Goal: Task Accomplishment & Management: Complete application form

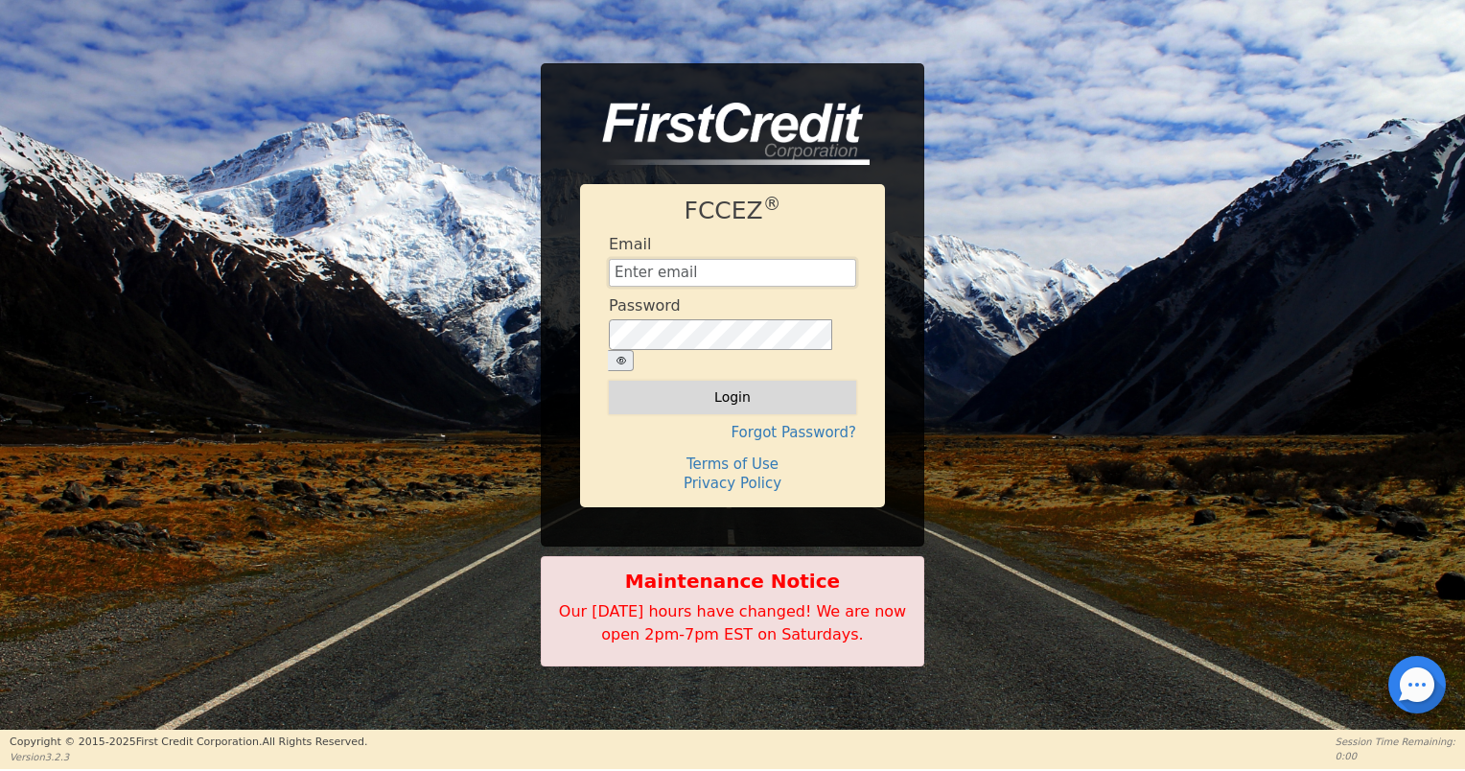
type input "[EMAIL_ADDRESS][DOMAIN_NAME]"
click at [724, 384] on button "Login" at bounding box center [732, 397] width 247 height 33
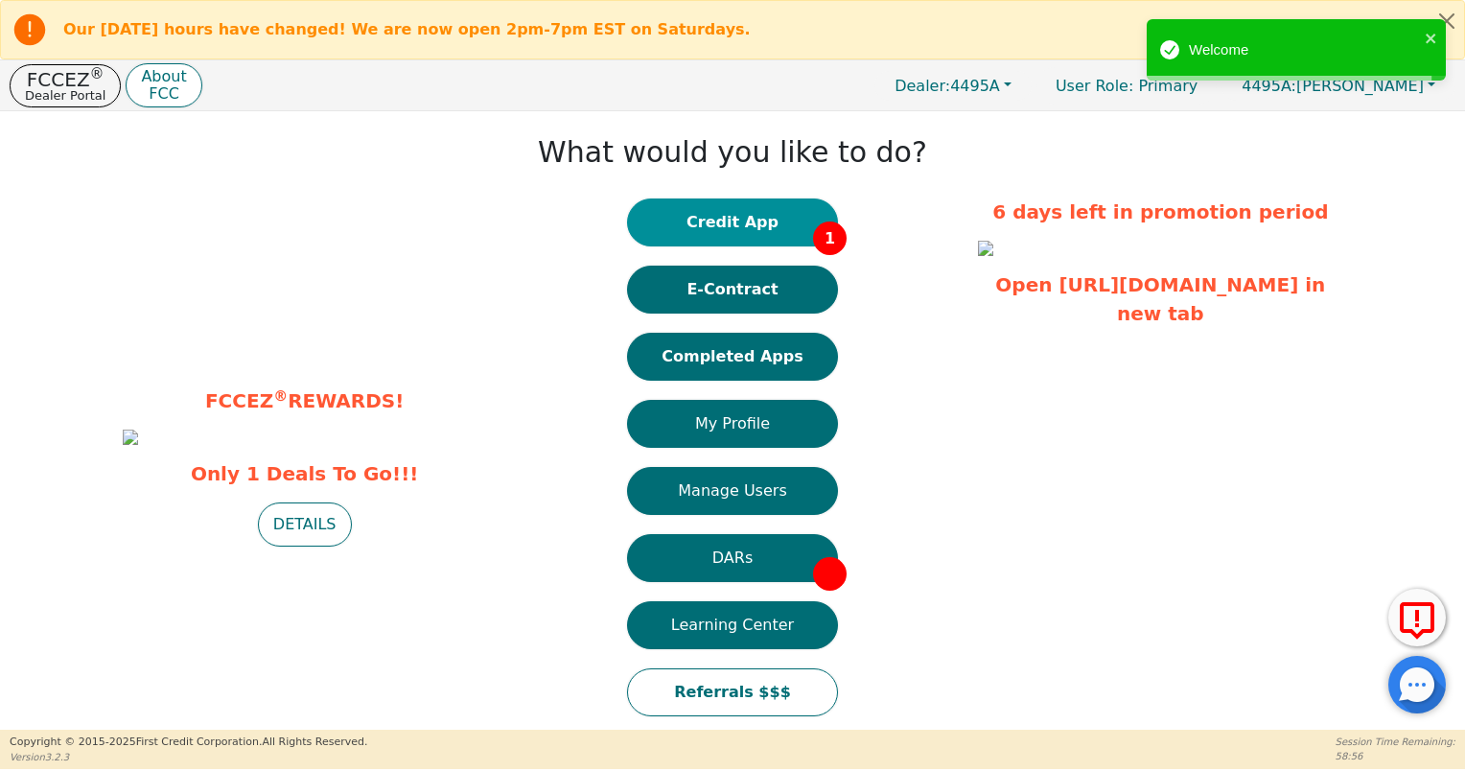
click at [748, 225] on button "Credit App 1" at bounding box center [732, 222] width 211 height 48
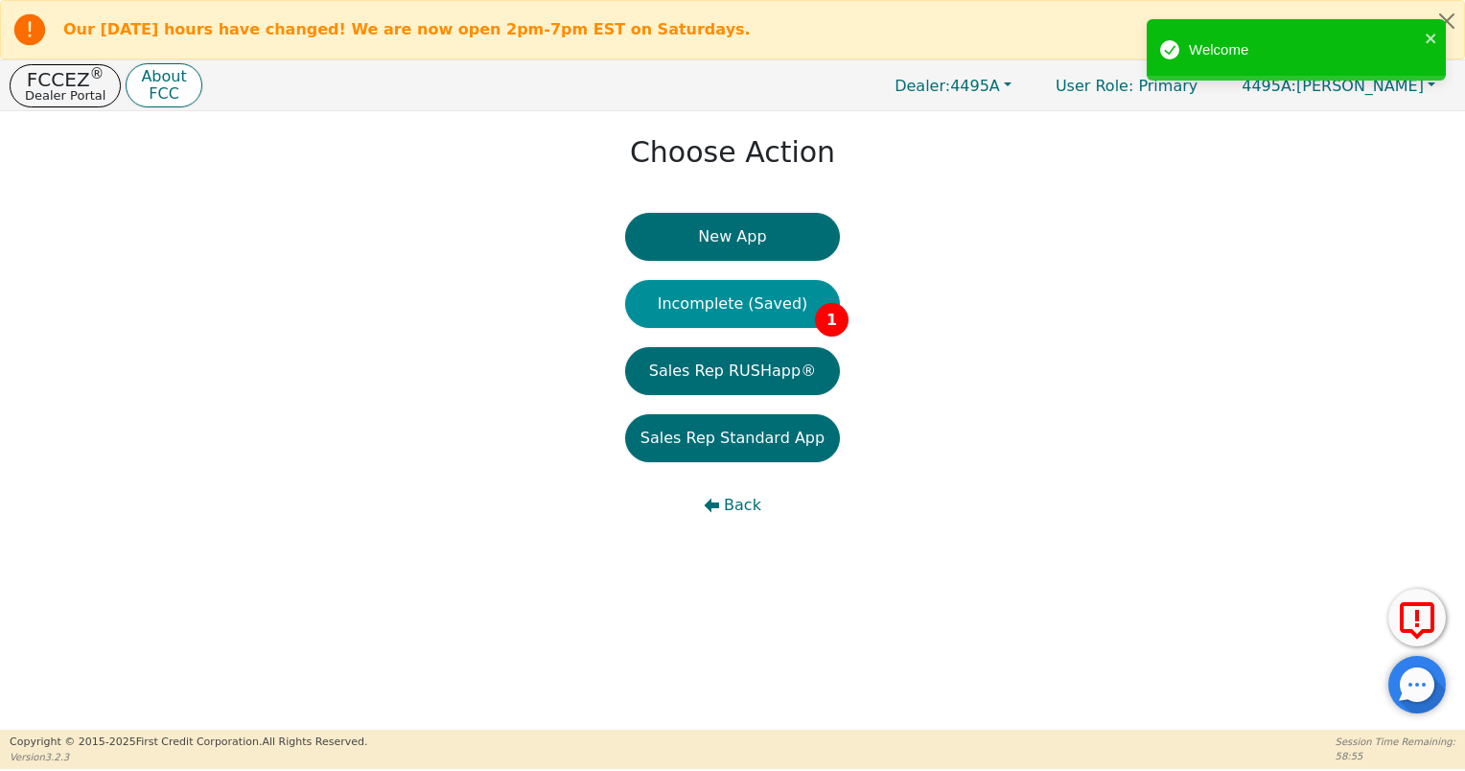
click at [755, 299] on button "Incomplete (Saved) 1" at bounding box center [732, 304] width 215 height 48
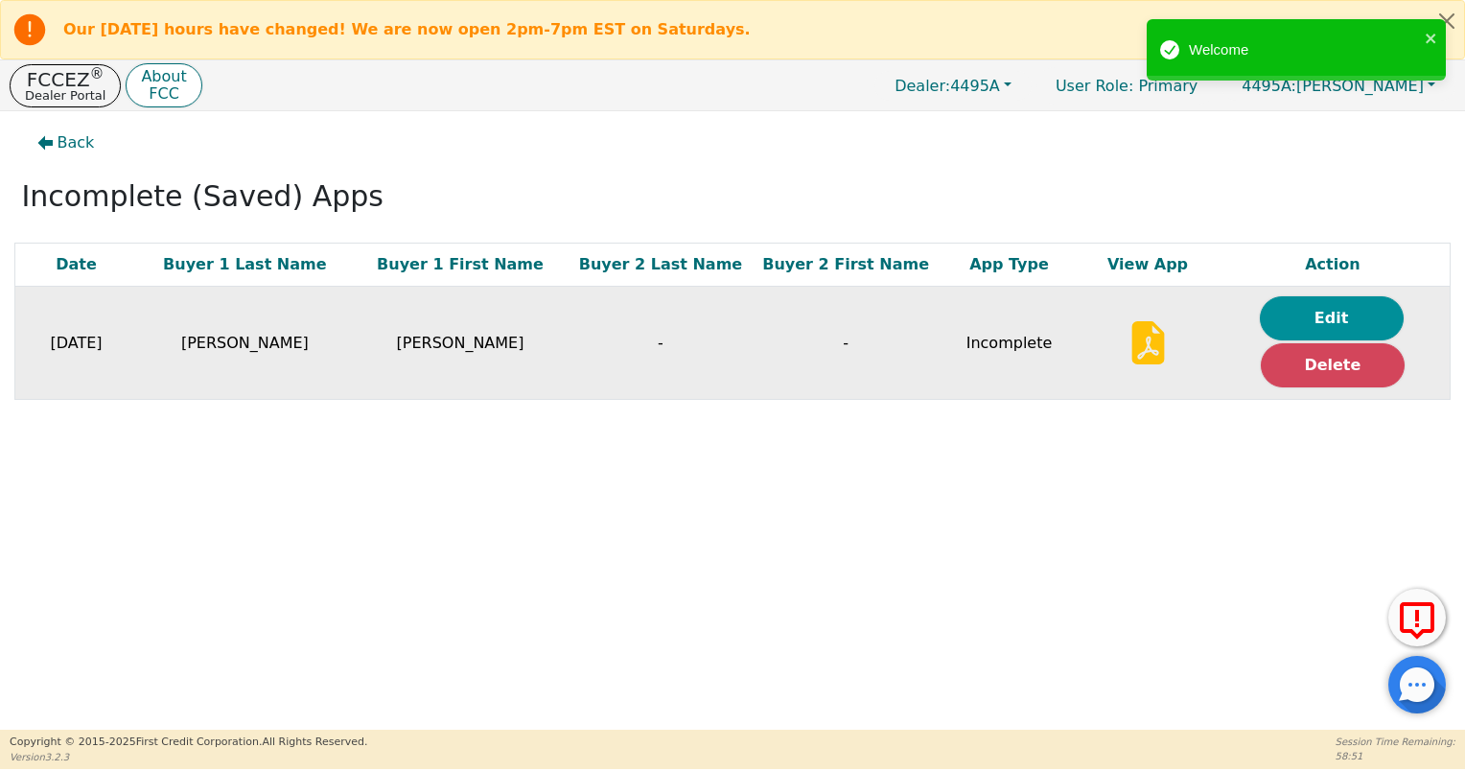
click at [1300, 315] on button "Edit" at bounding box center [1332, 318] width 144 height 44
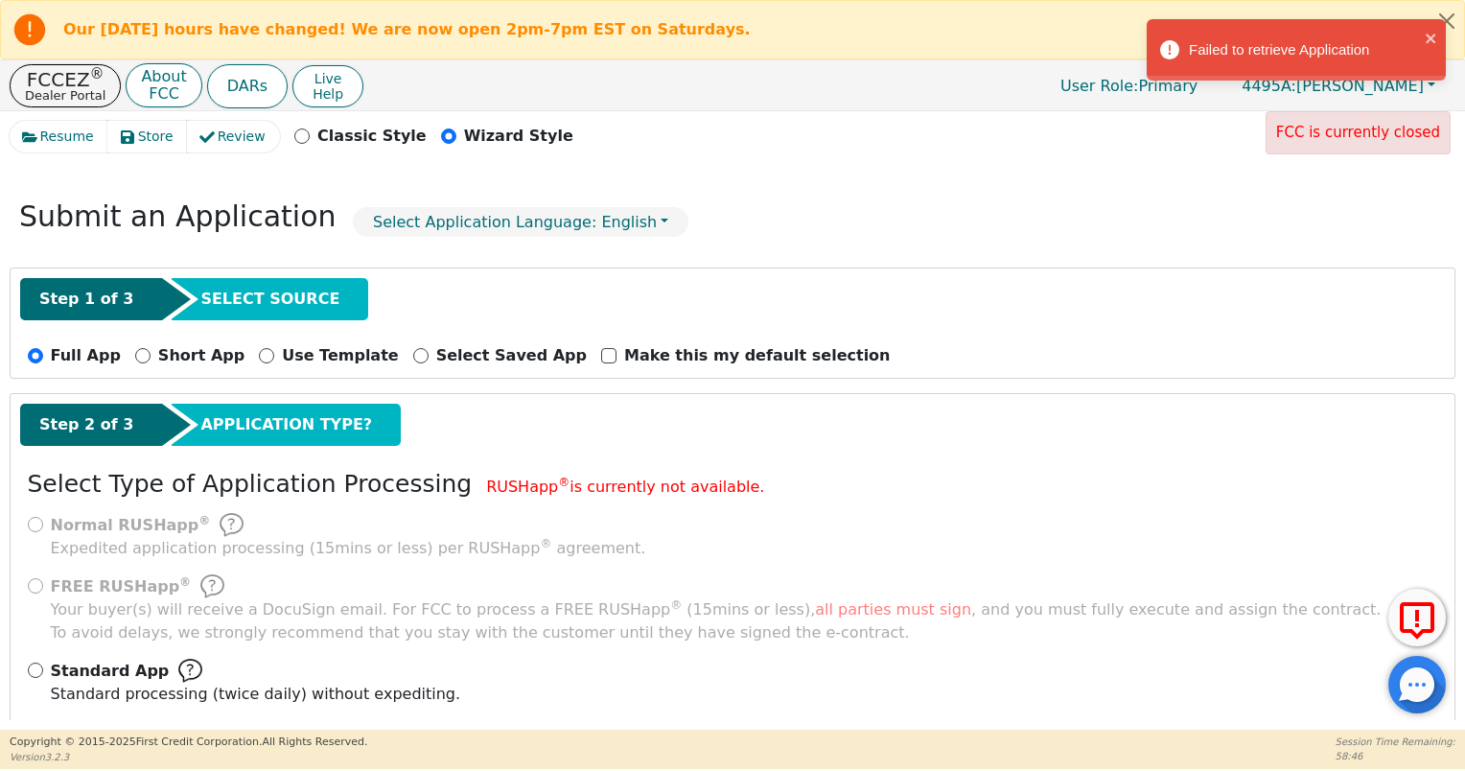
scroll to position [73, 0]
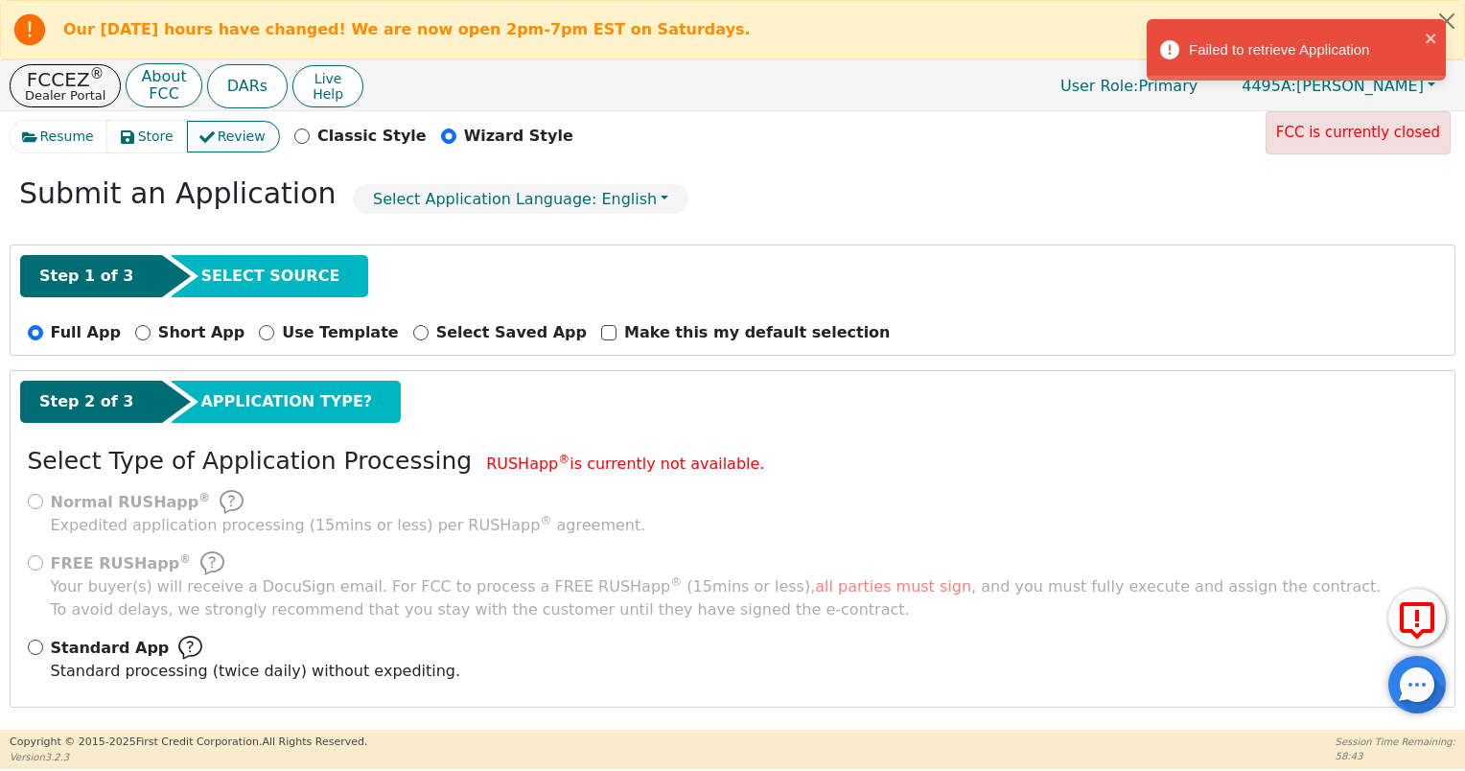
click at [246, 136] on button "Review" at bounding box center [233, 137] width 93 height 32
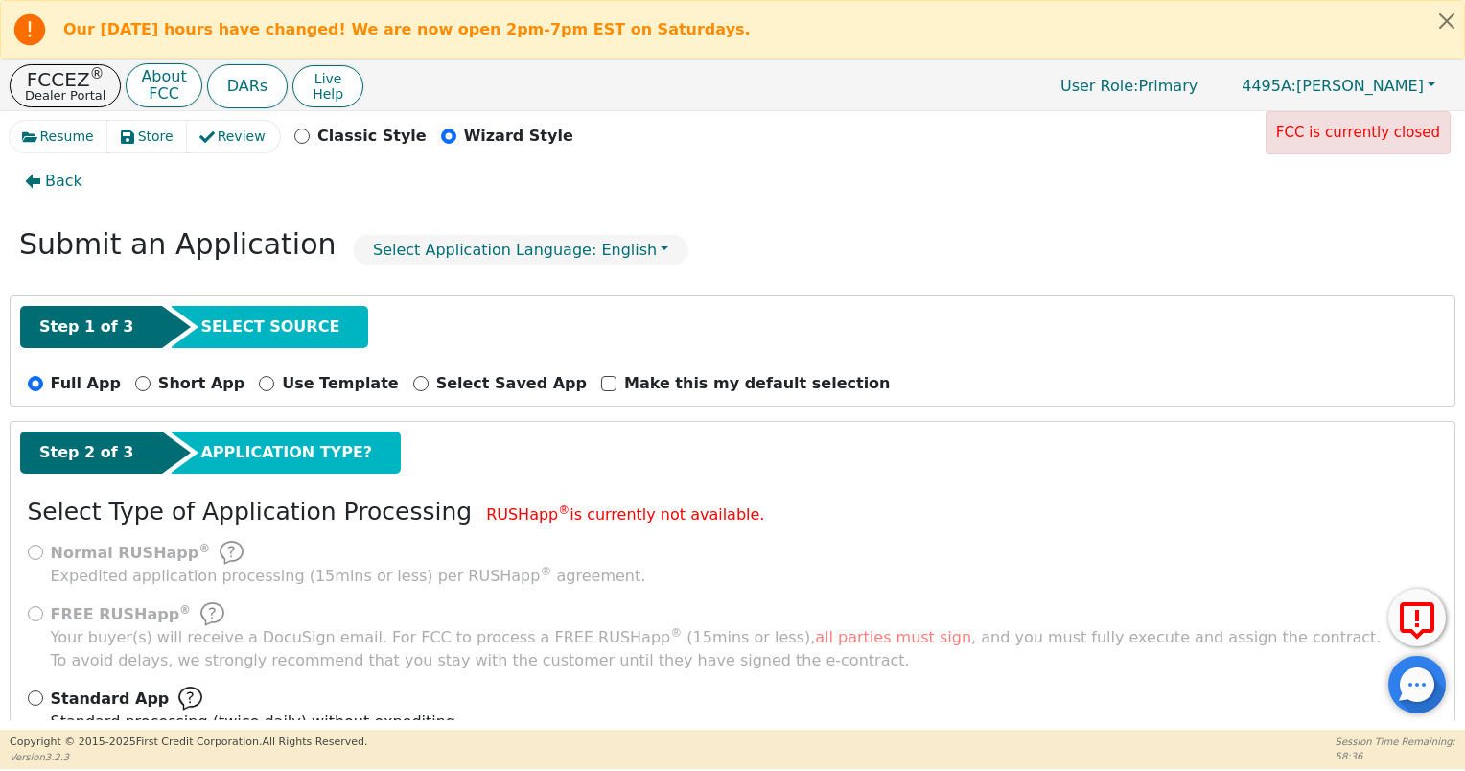
scroll to position [0, 0]
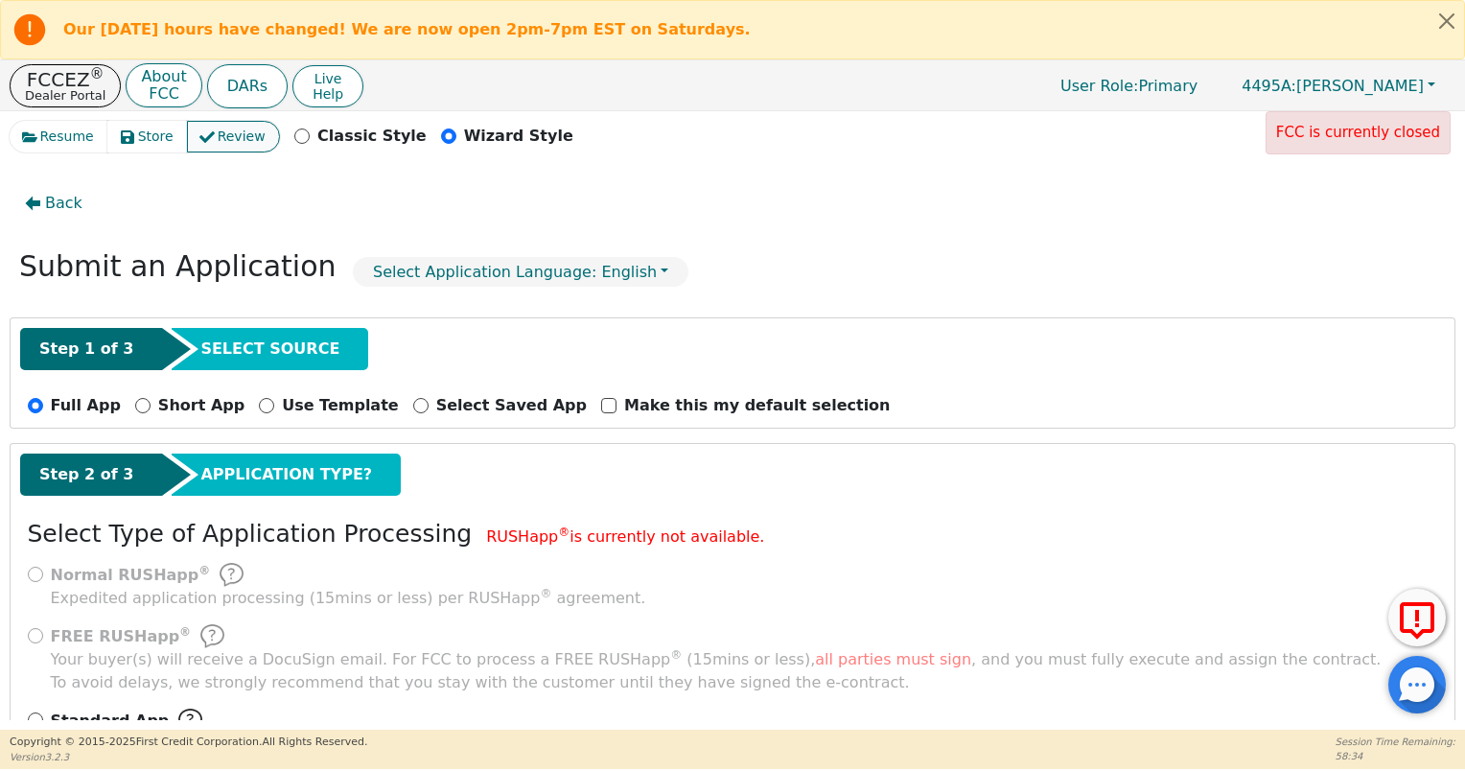
click at [199, 130] on icon "button" at bounding box center [206, 136] width 15 height 15
click at [73, 192] on span "Back" at bounding box center [63, 203] width 37 height 23
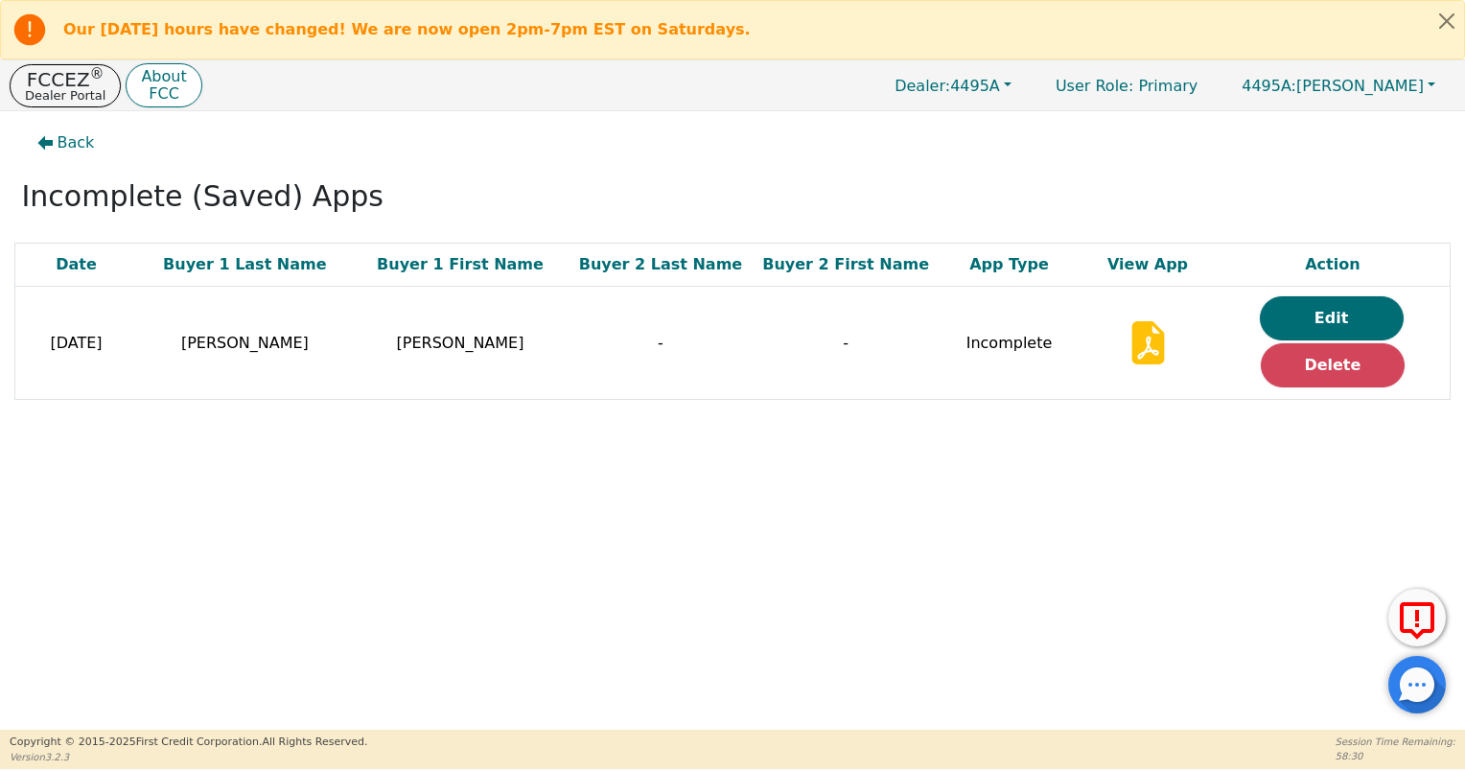
click at [1139, 354] on icon at bounding box center [1147, 347] width 17 height 19
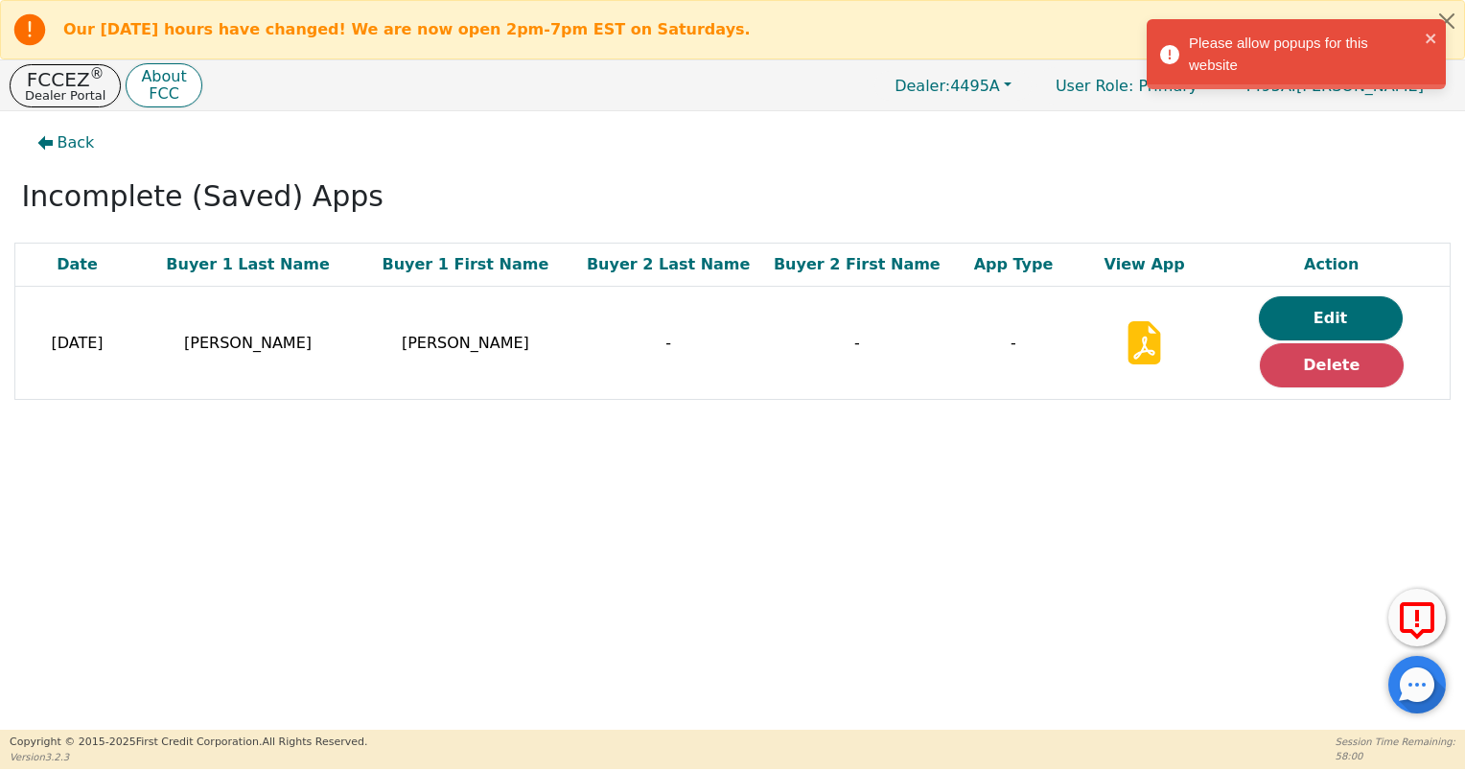
click at [1273, 57] on div "Please allow popups for this website" at bounding box center [1304, 54] width 230 height 43
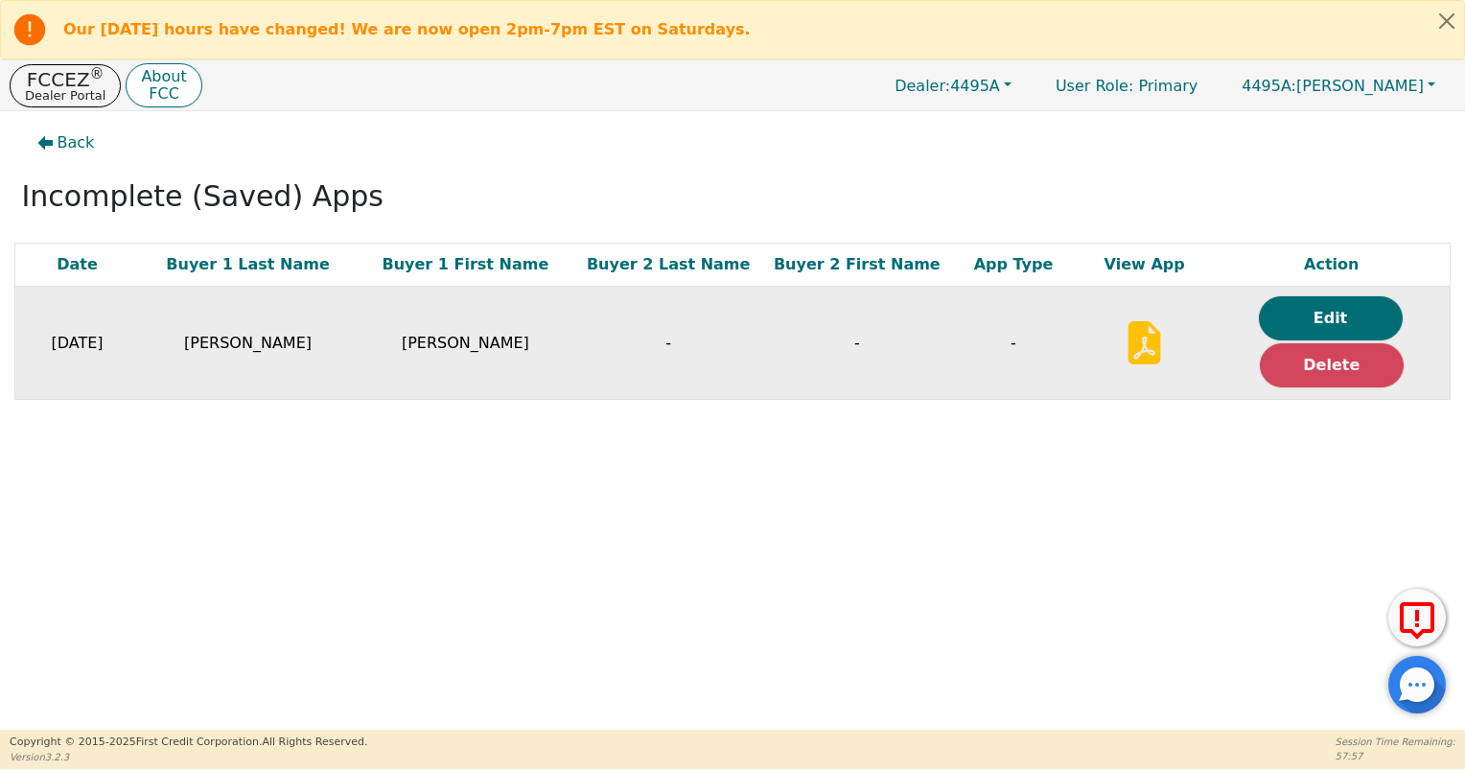
click at [1146, 341] on icon at bounding box center [1145, 342] width 33 height 43
click at [1355, 330] on button "Edit" at bounding box center [1331, 318] width 144 height 44
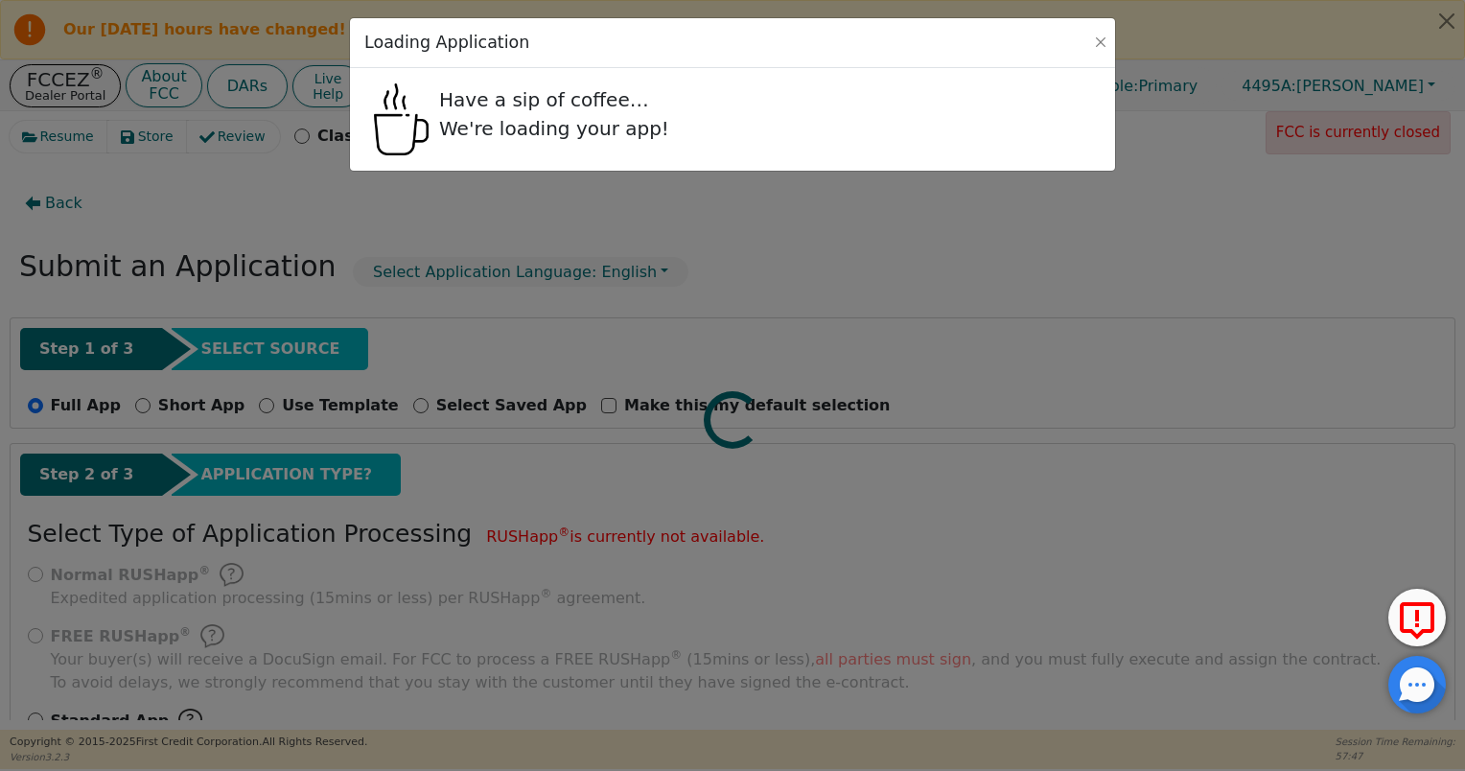
select select "LA"
select select "n"
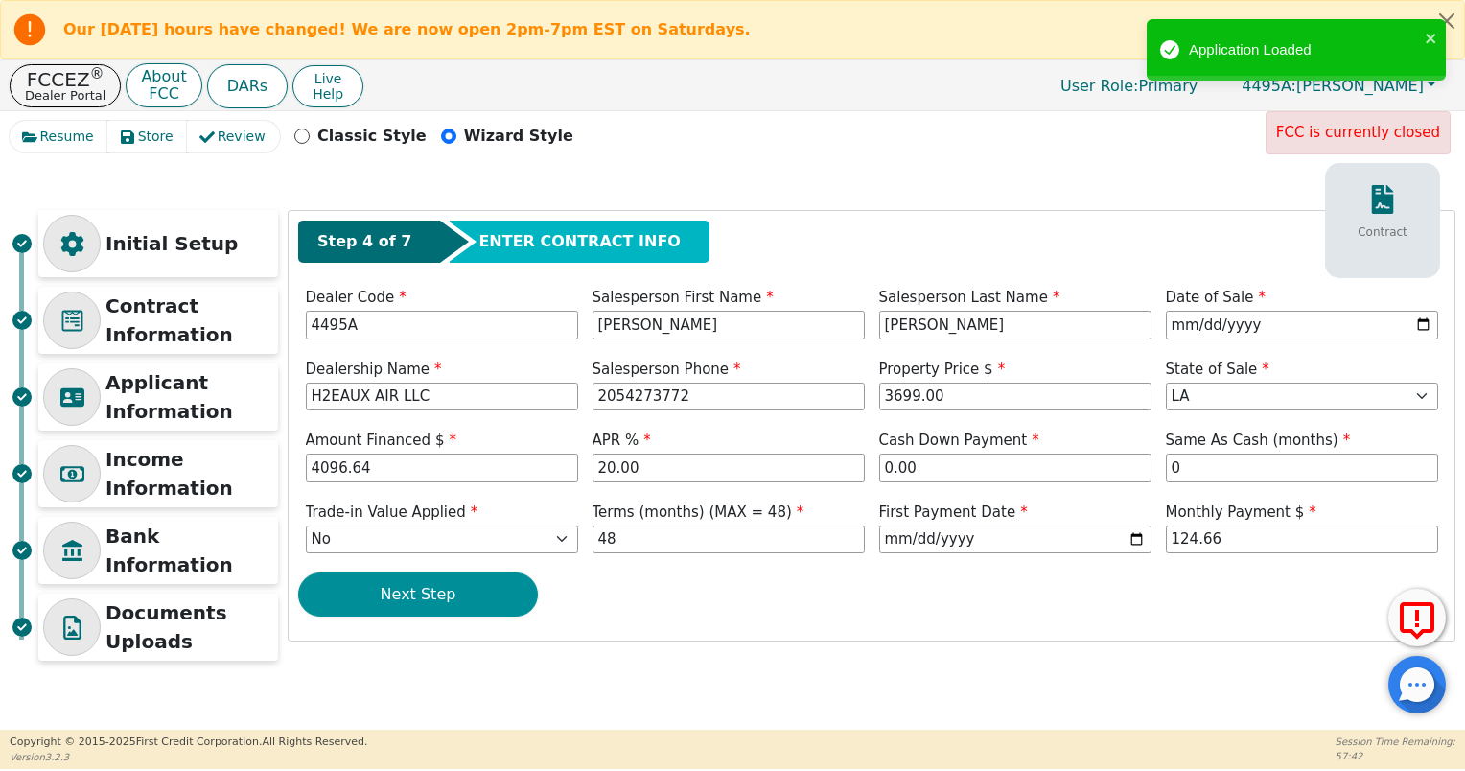
click at [453, 602] on button "Next Step" at bounding box center [418, 594] width 240 height 44
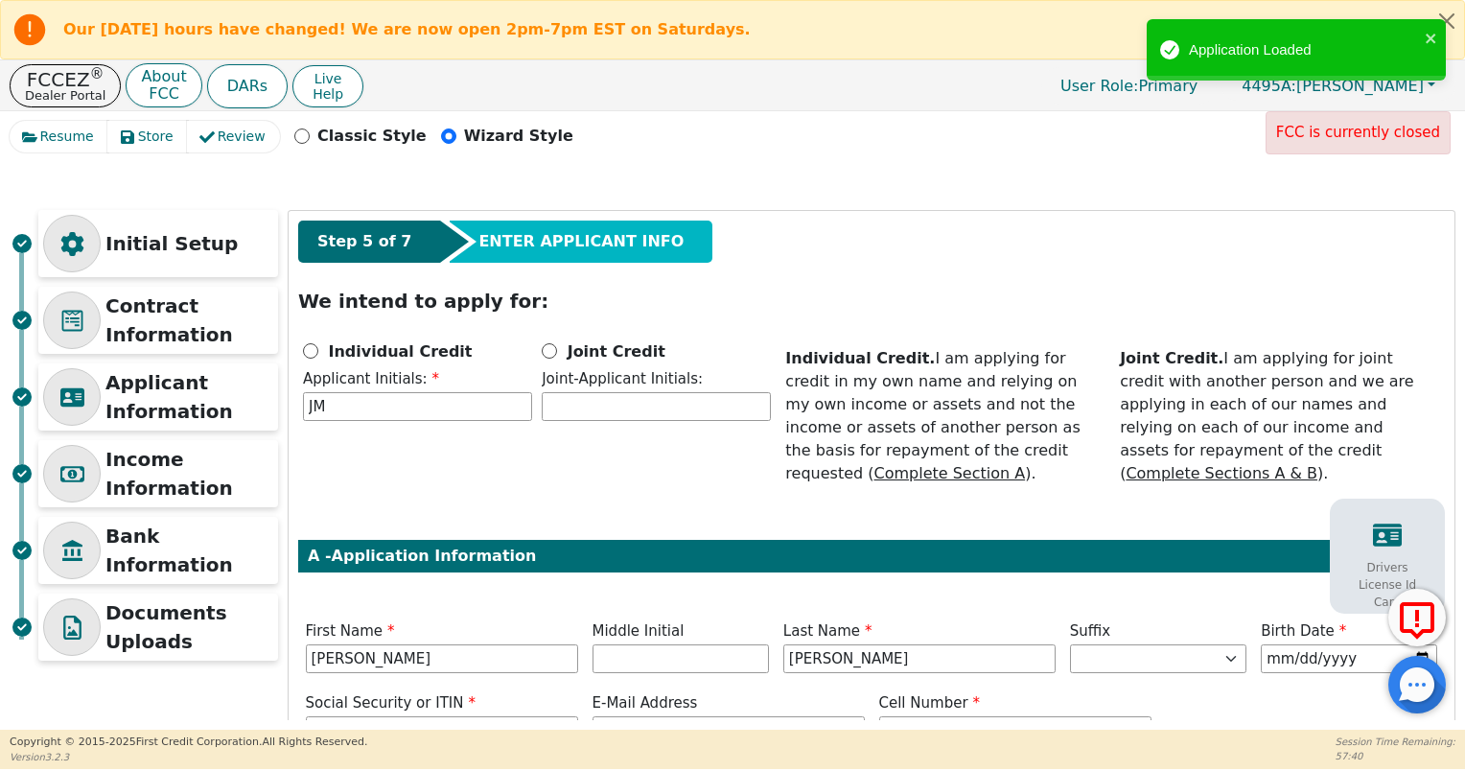
click at [380, 355] on b "Individual Credit" at bounding box center [401, 350] width 144 height 18
click at [318, 355] on input "Individual Credit" at bounding box center [310, 350] width 15 height 15
radio input "true"
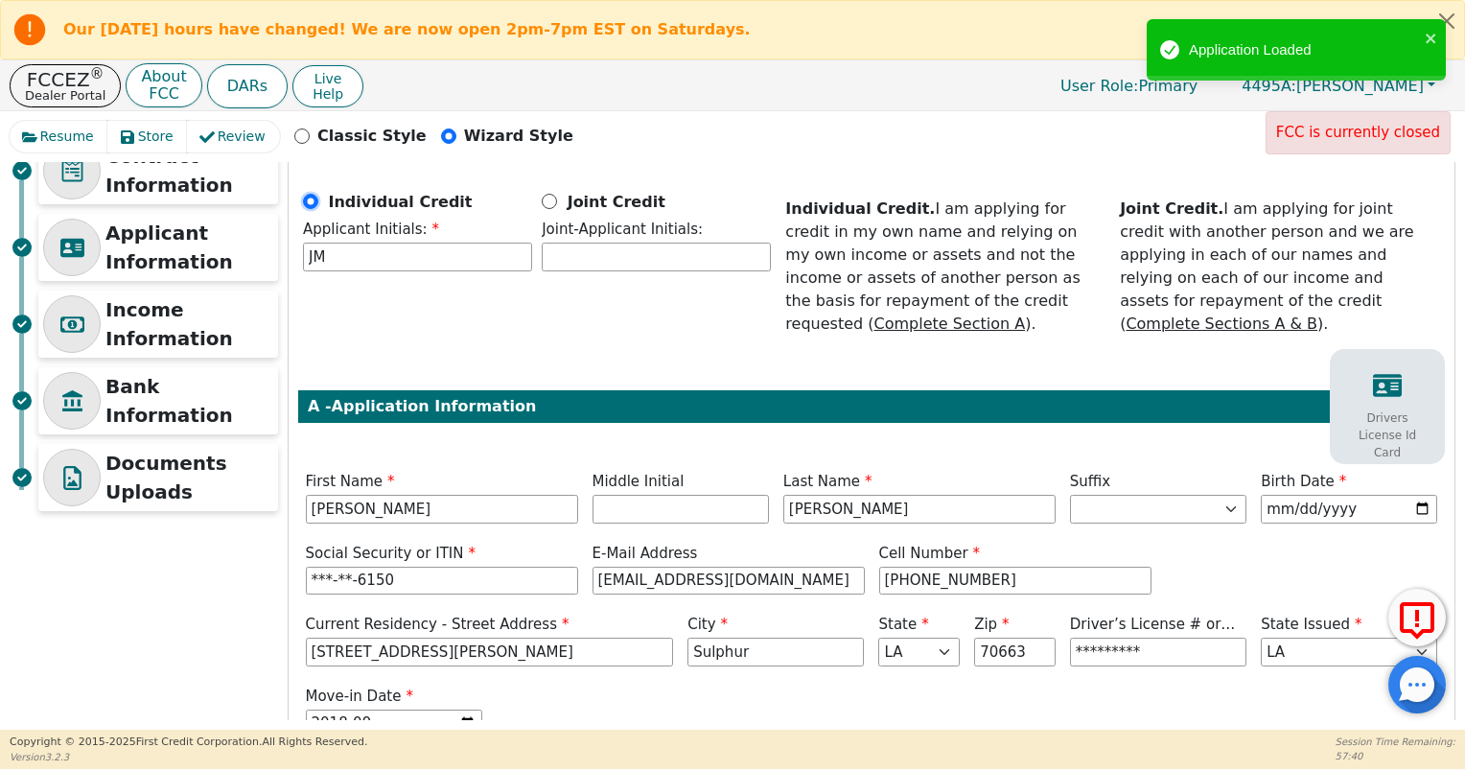
scroll to position [259, 0]
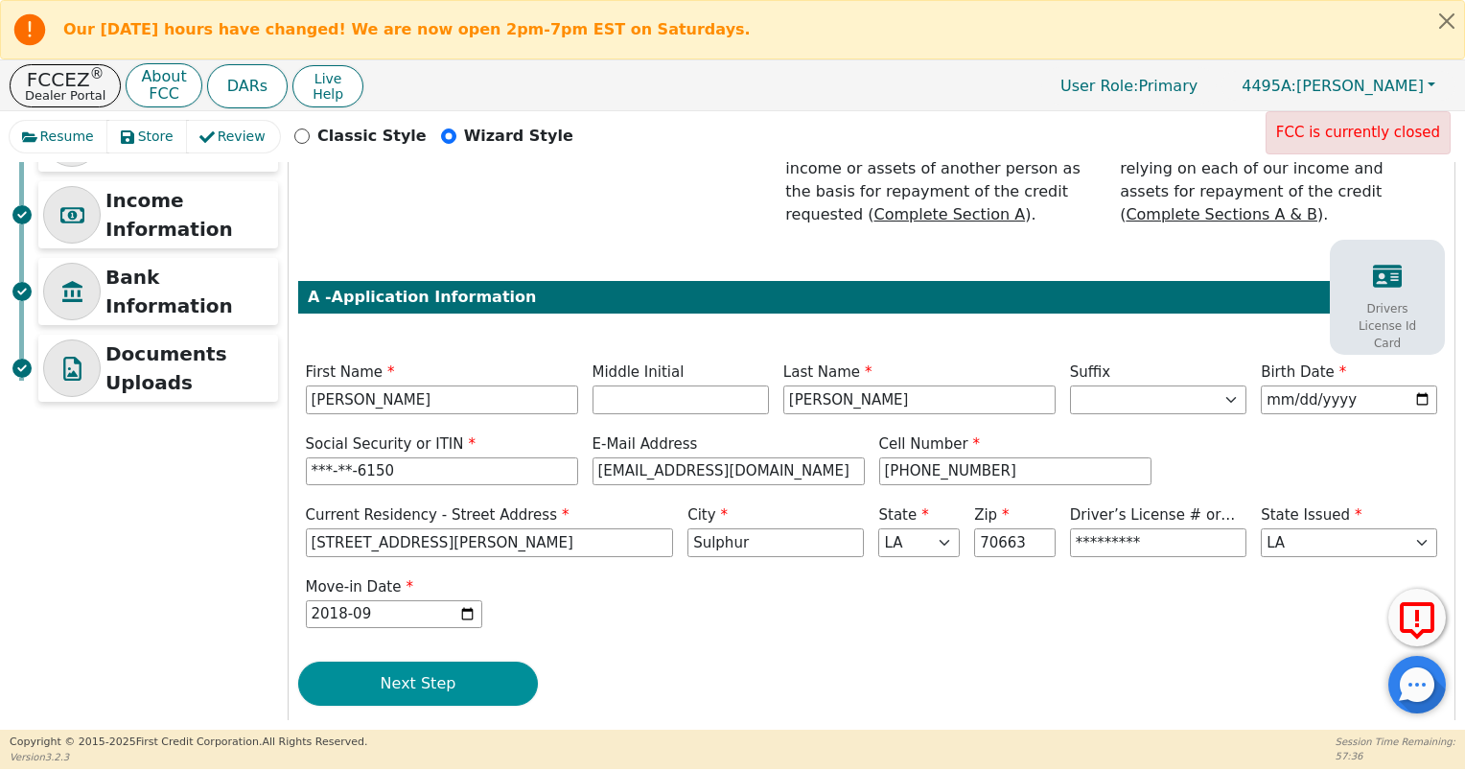
click at [426, 662] on button "Next Step" at bounding box center [418, 684] width 240 height 44
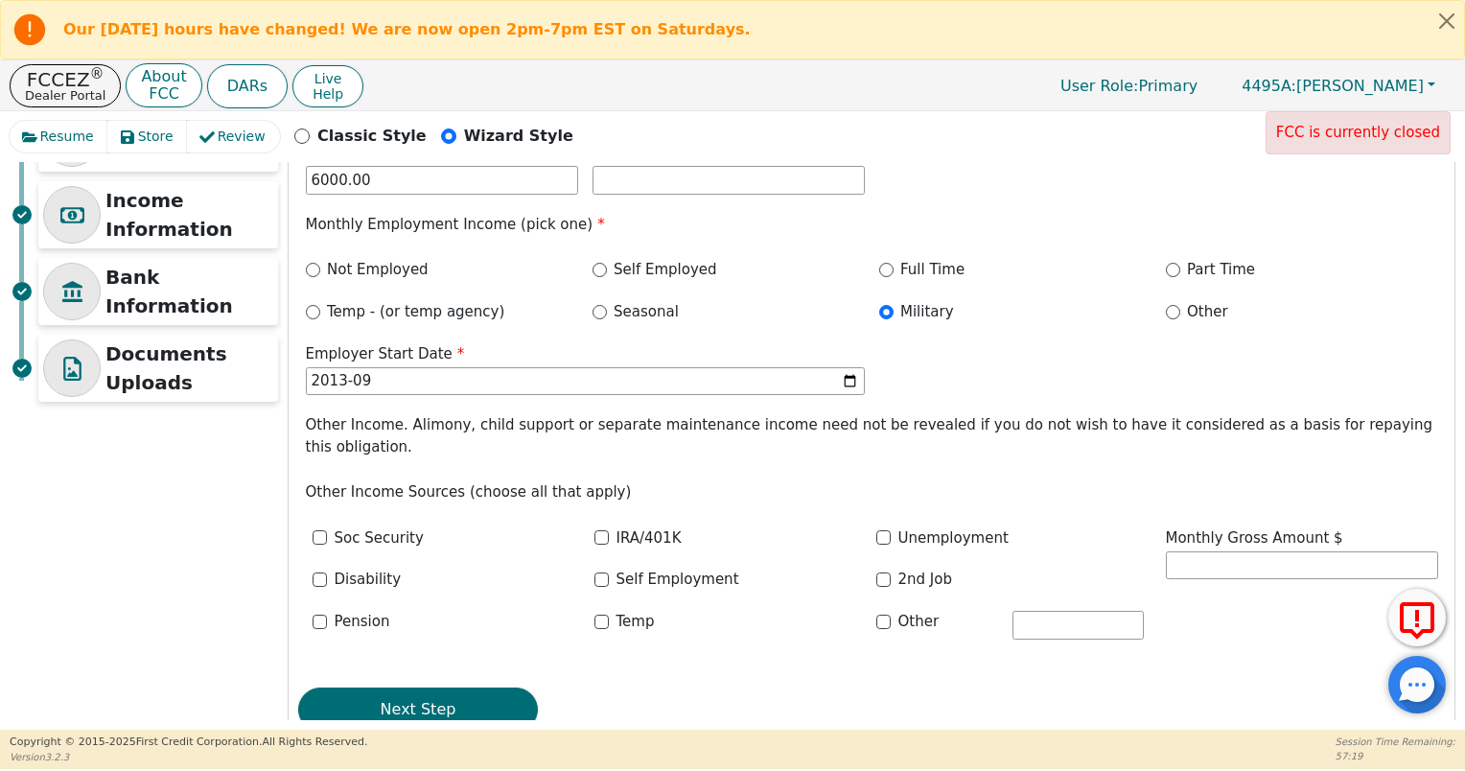
scroll to position [163, 0]
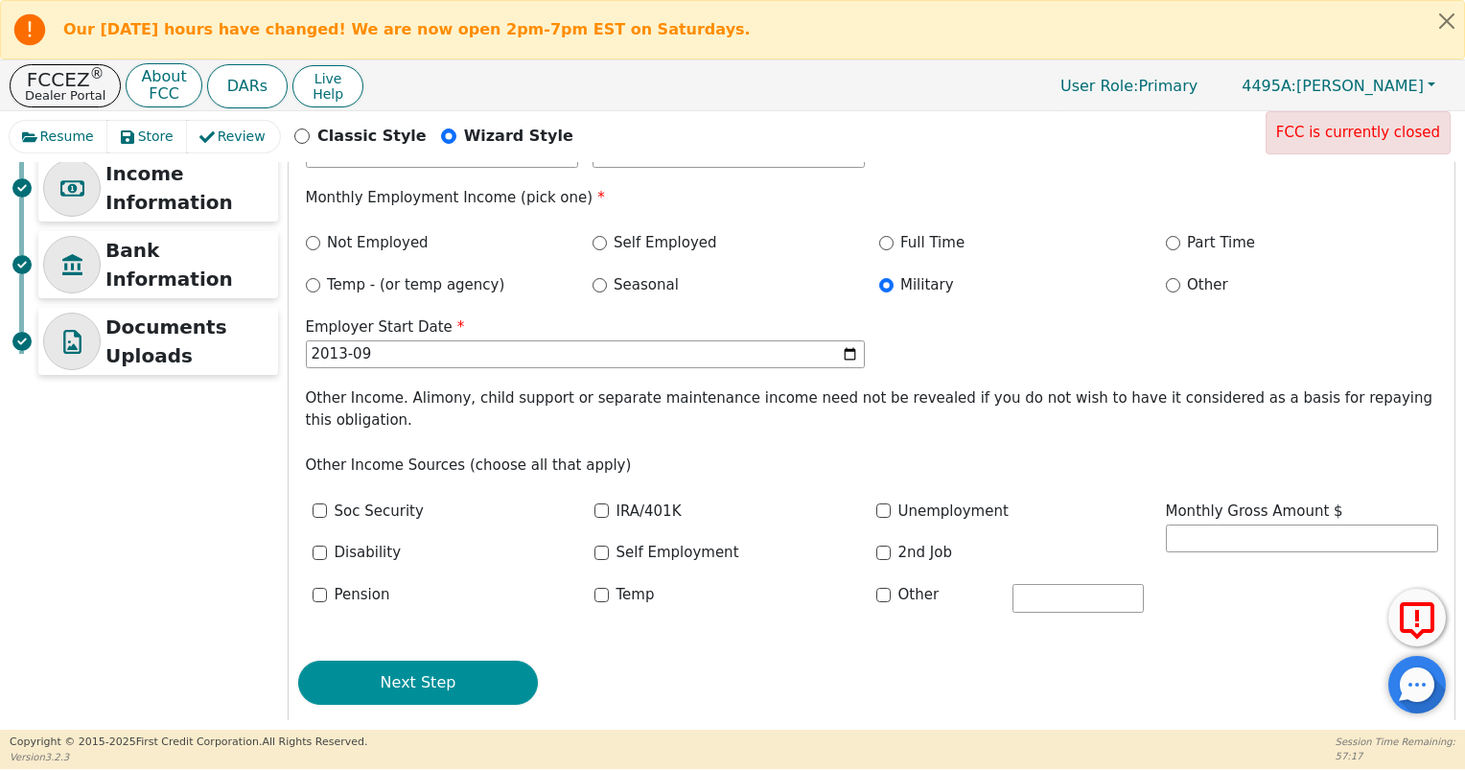
click at [457, 667] on button "Next Step" at bounding box center [418, 683] width 240 height 44
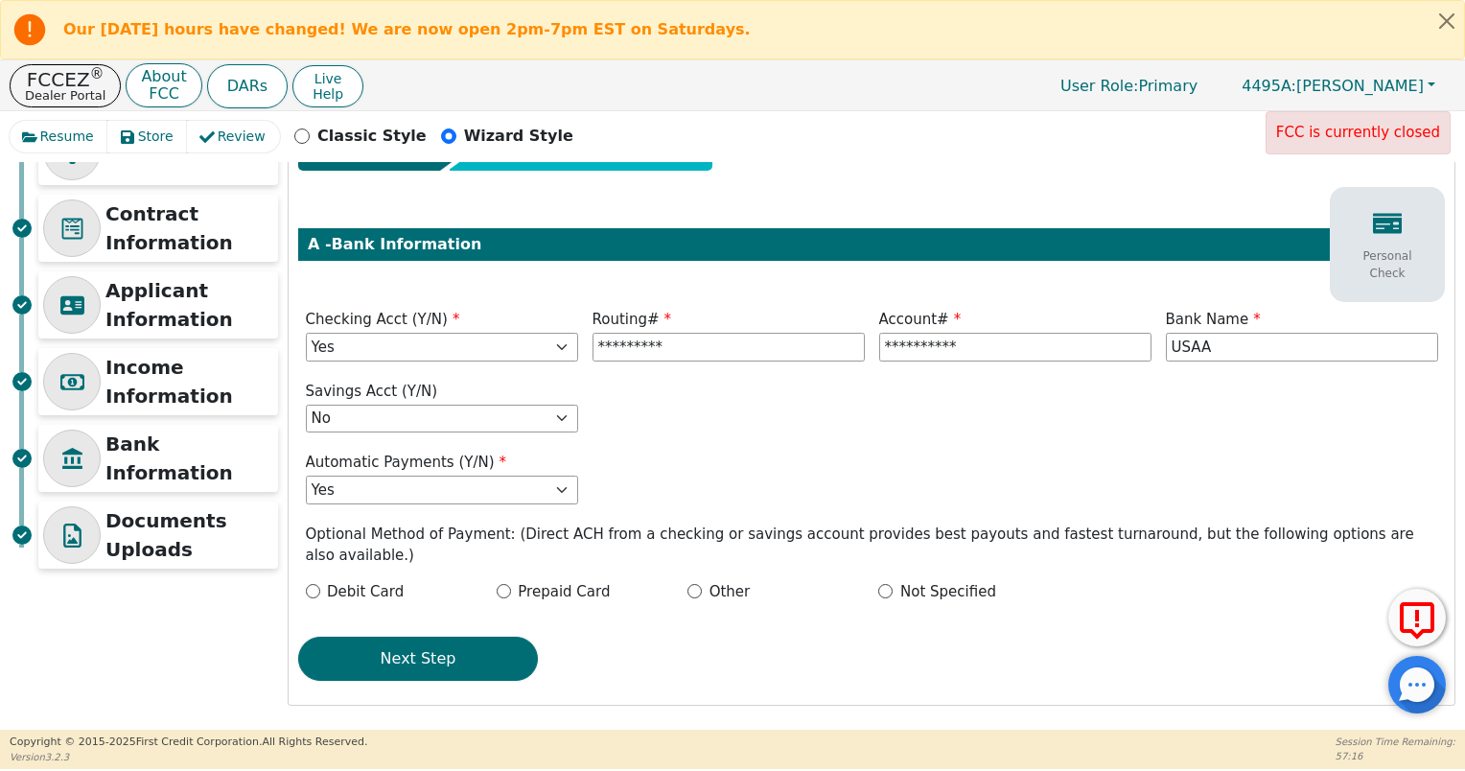
scroll to position [69, 0]
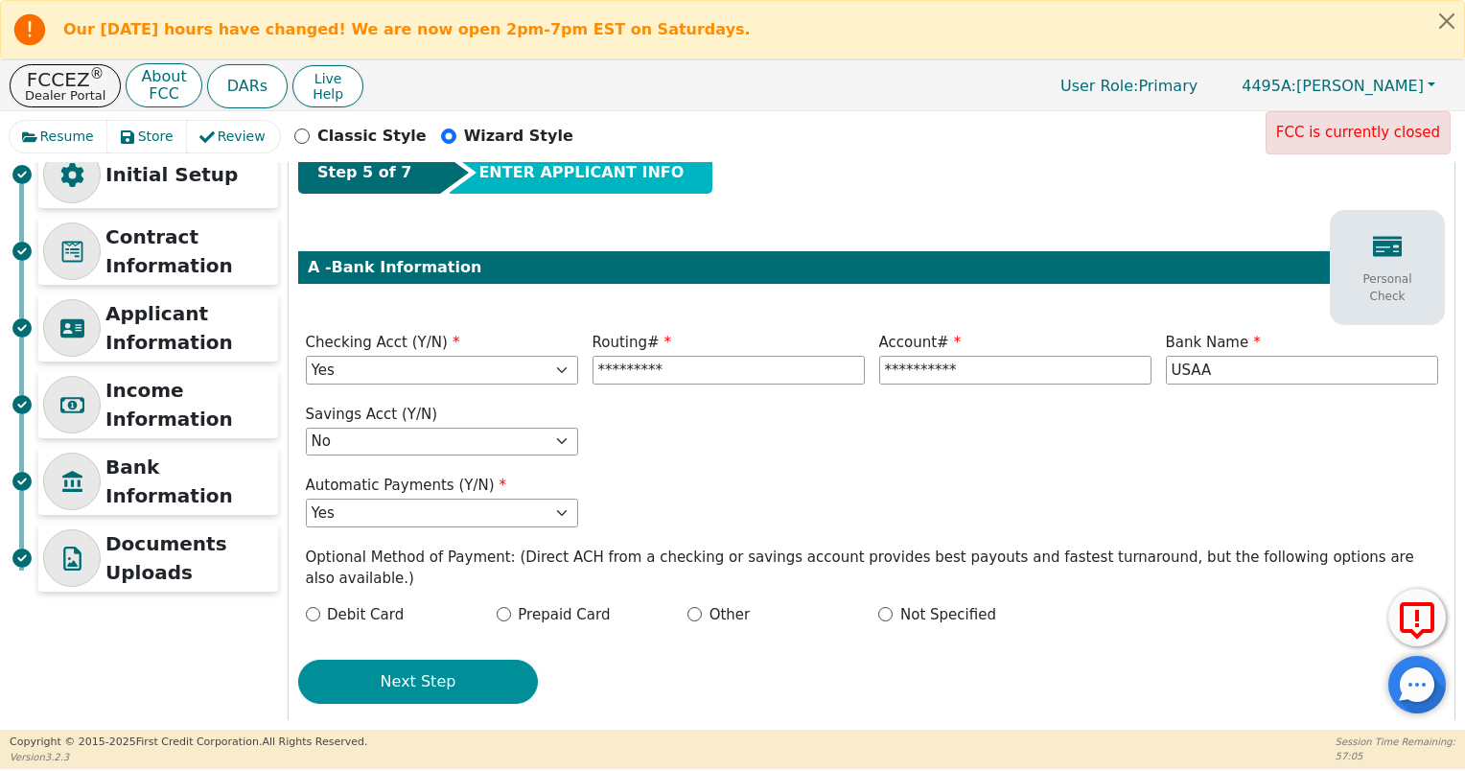
click at [443, 663] on button "Next Step" at bounding box center [418, 682] width 240 height 44
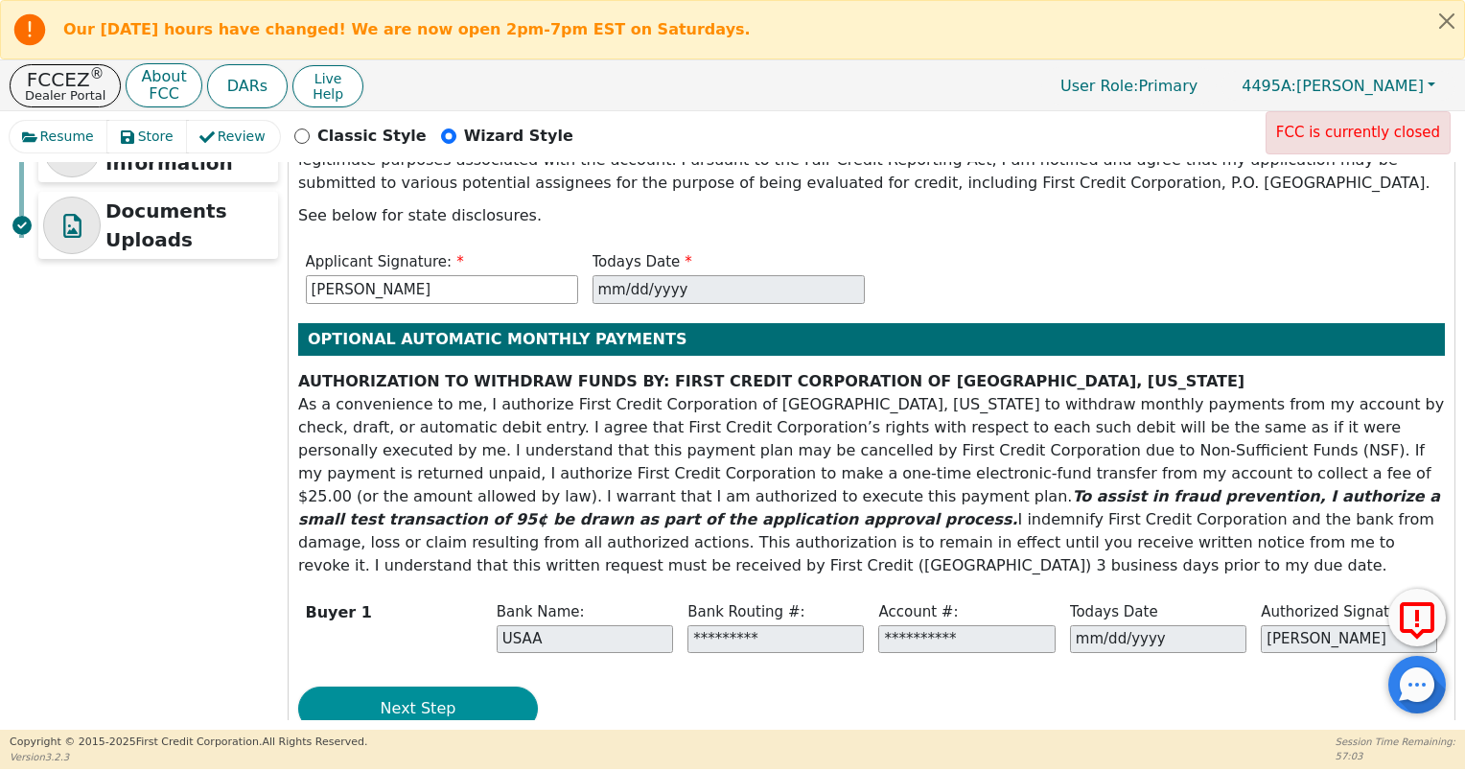
scroll to position [404, 0]
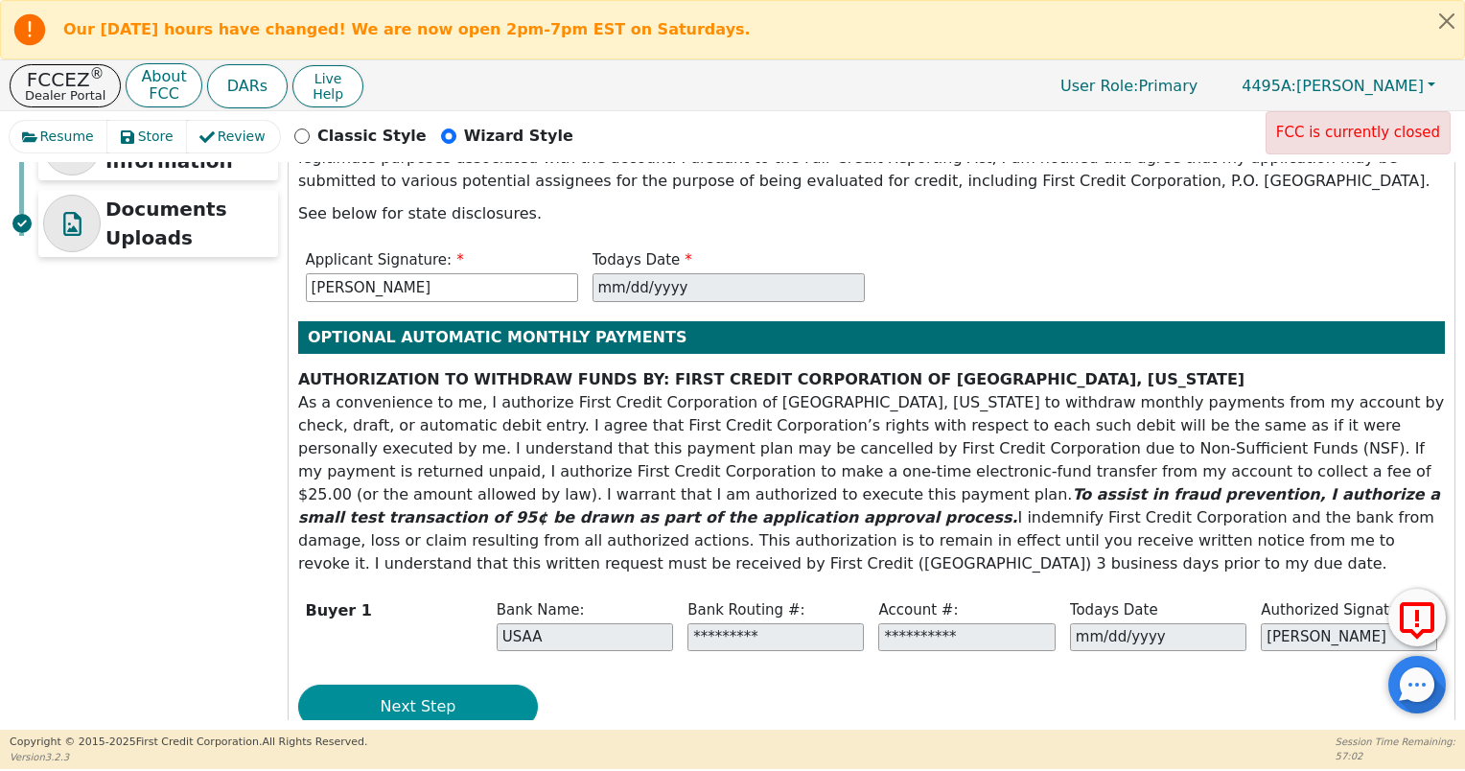
click at [469, 685] on button "Next Step" at bounding box center [418, 707] width 240 height 44
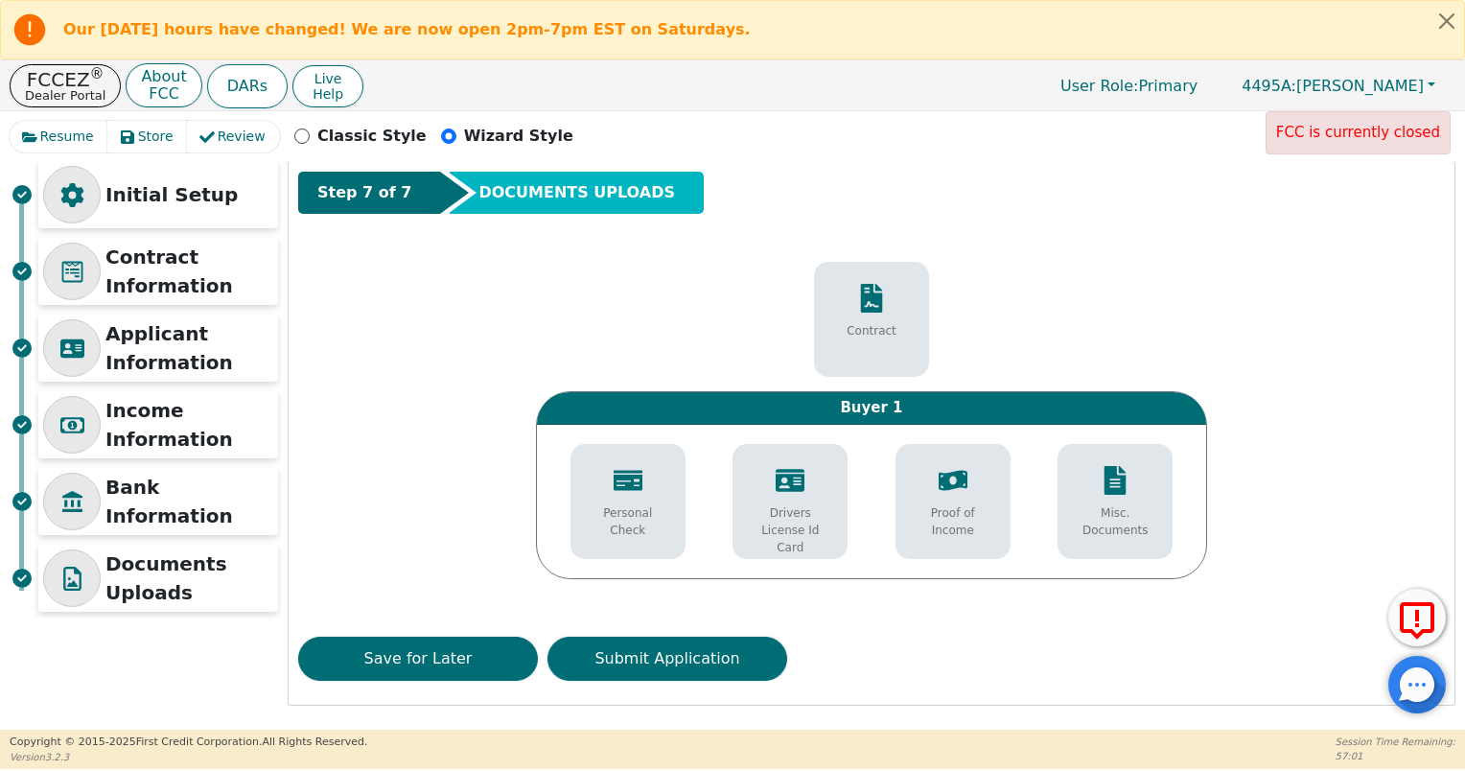
scroll to position [46, 0]
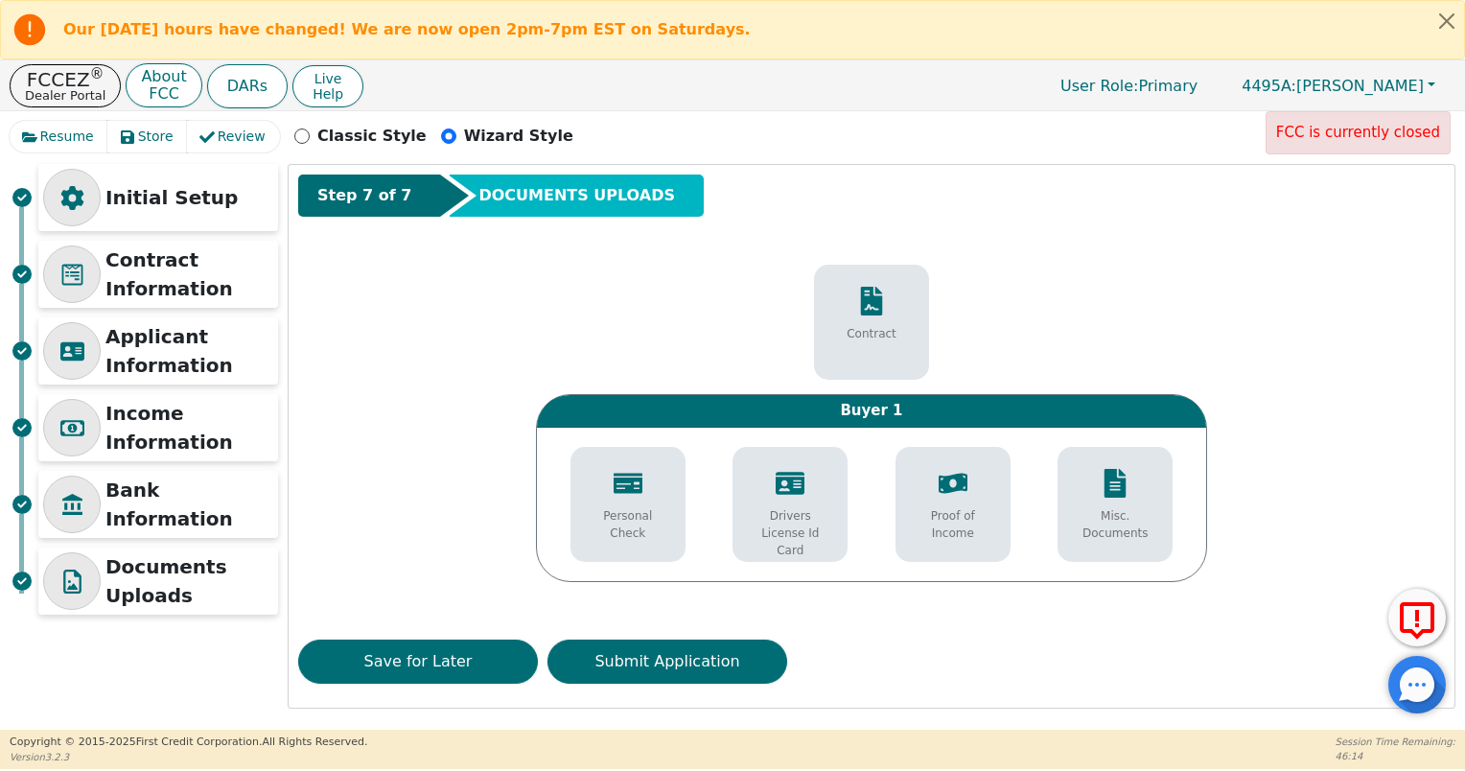
click at [813, 523] on p "Drivers License Id Card" at bounding box center [790, 533] width 86 height 52
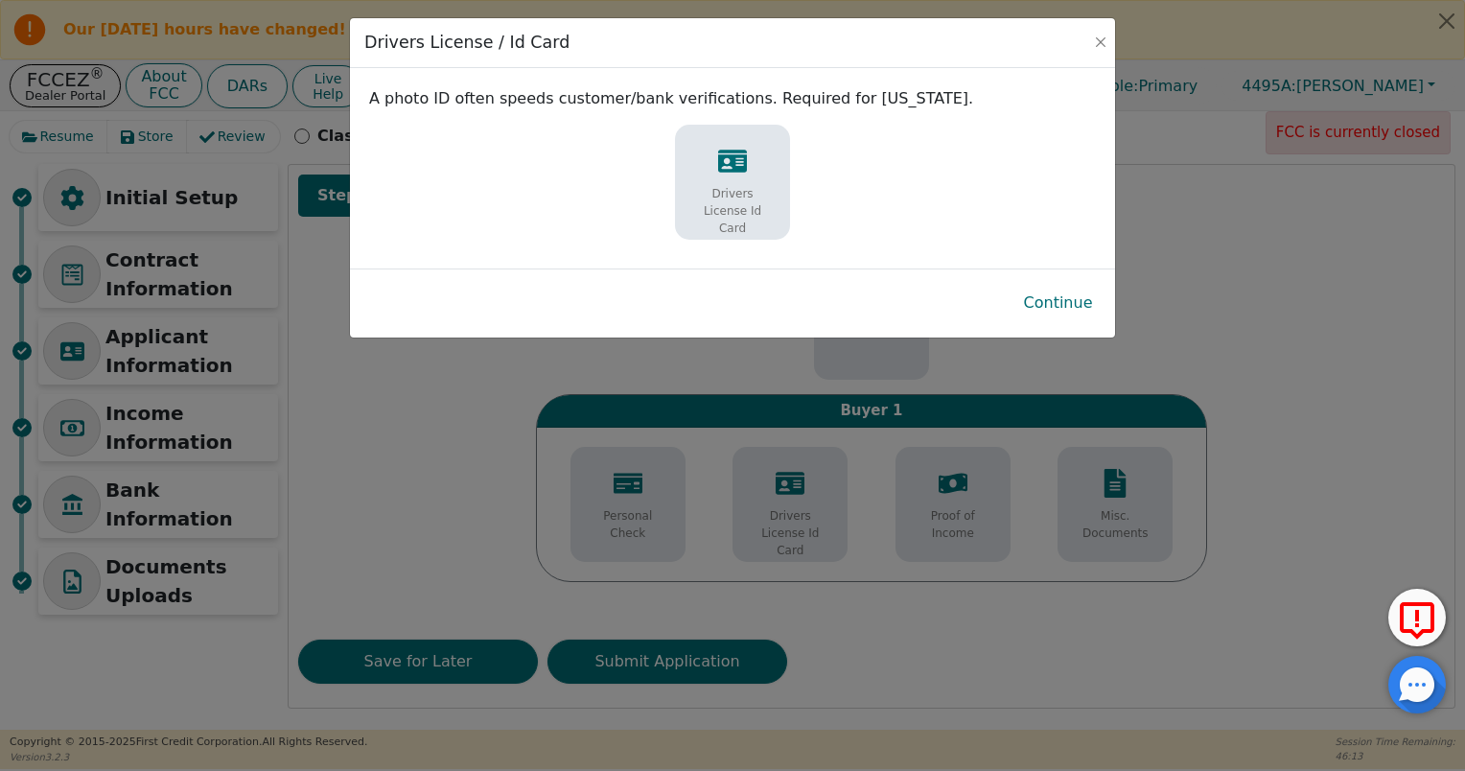
click at [757, 210] on p "Drivers License Id Card" at bounding box center [732, 211] width 86 height 52
click at [1069, 307] on button "Continue" at bounding box center [1059, 303] width 100 height 44
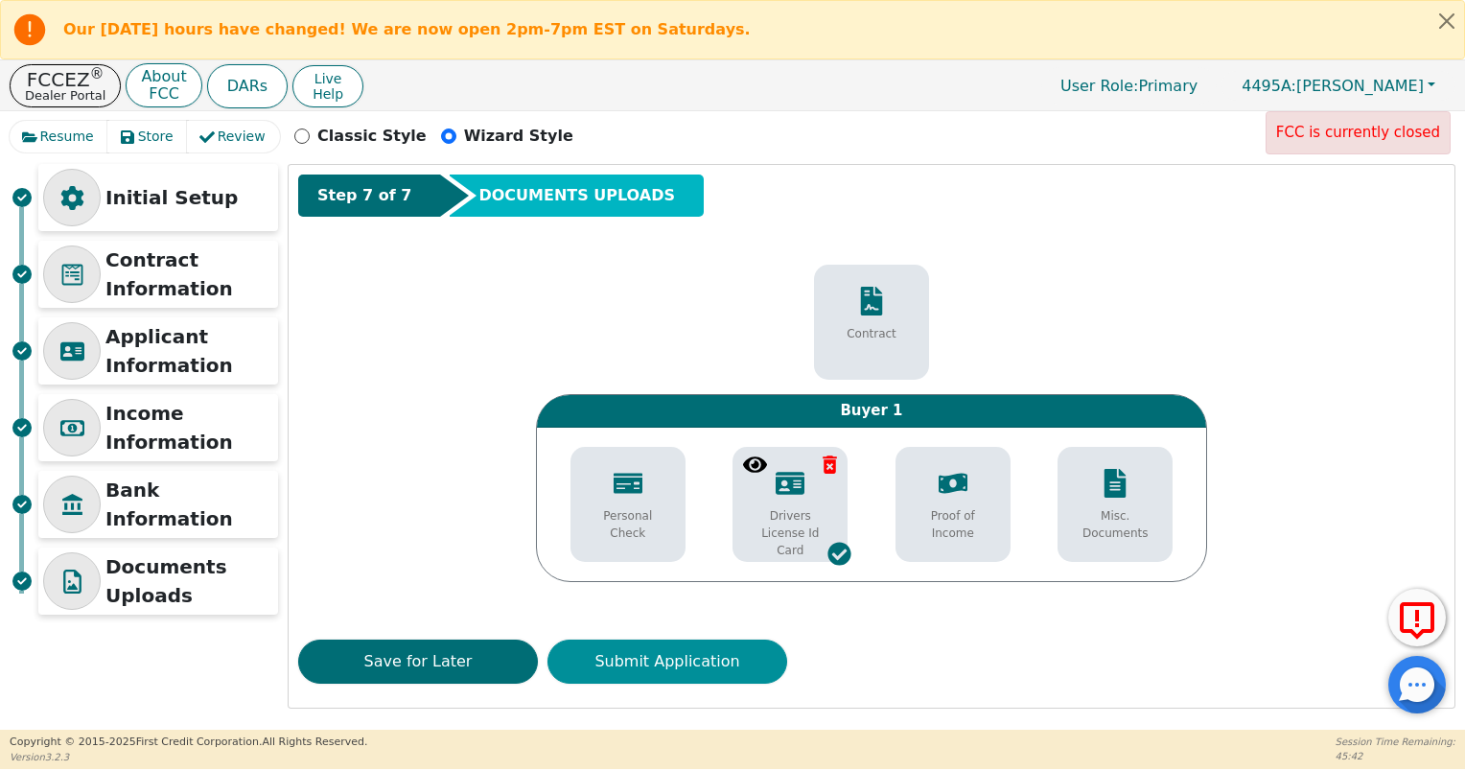
click at [676, 664] on button "Submit Application" at bounding box center [668, 662] width 240 height 44
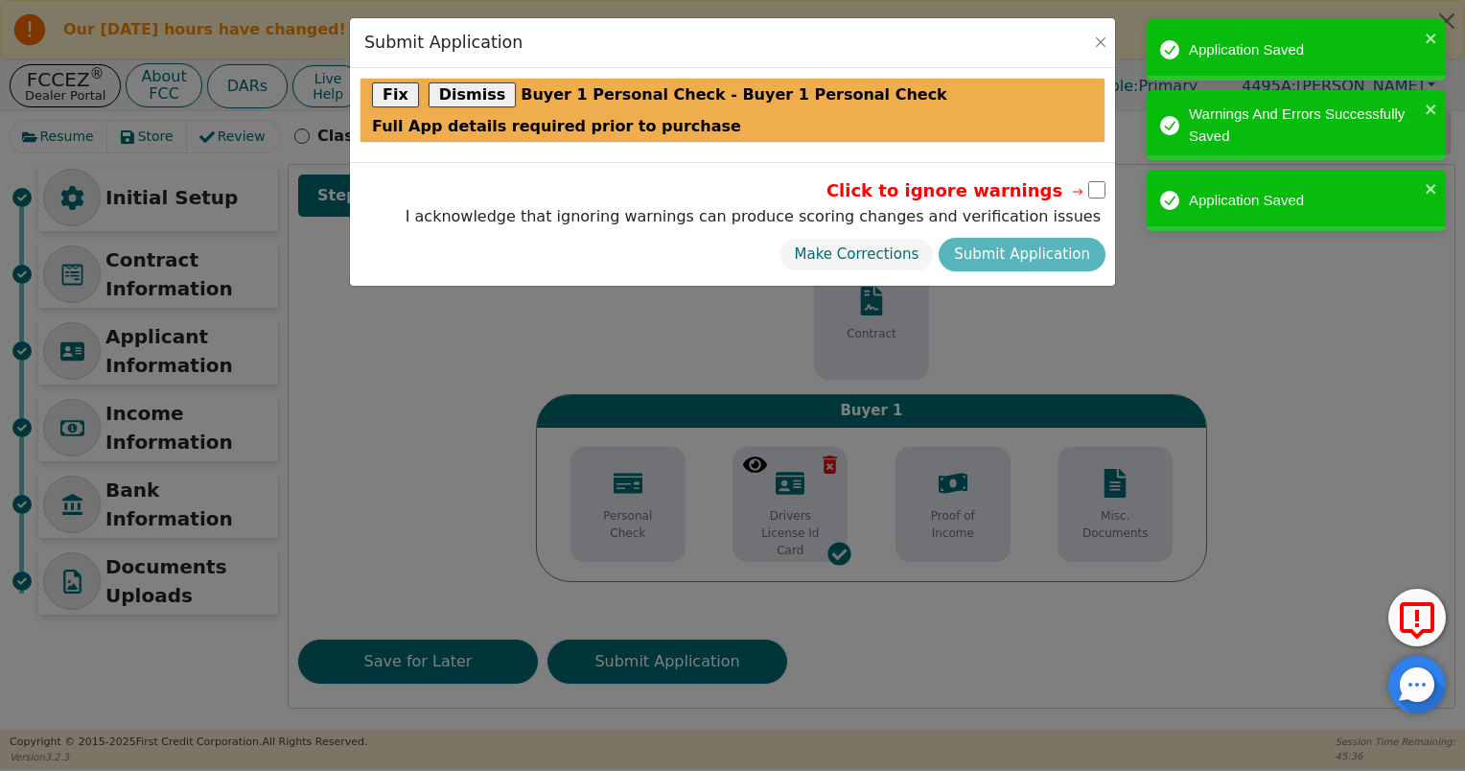
click at [1091, 189] on input "checkbox" at bounding box center [1096, 189] width 17 height 17
checkbox input "true"
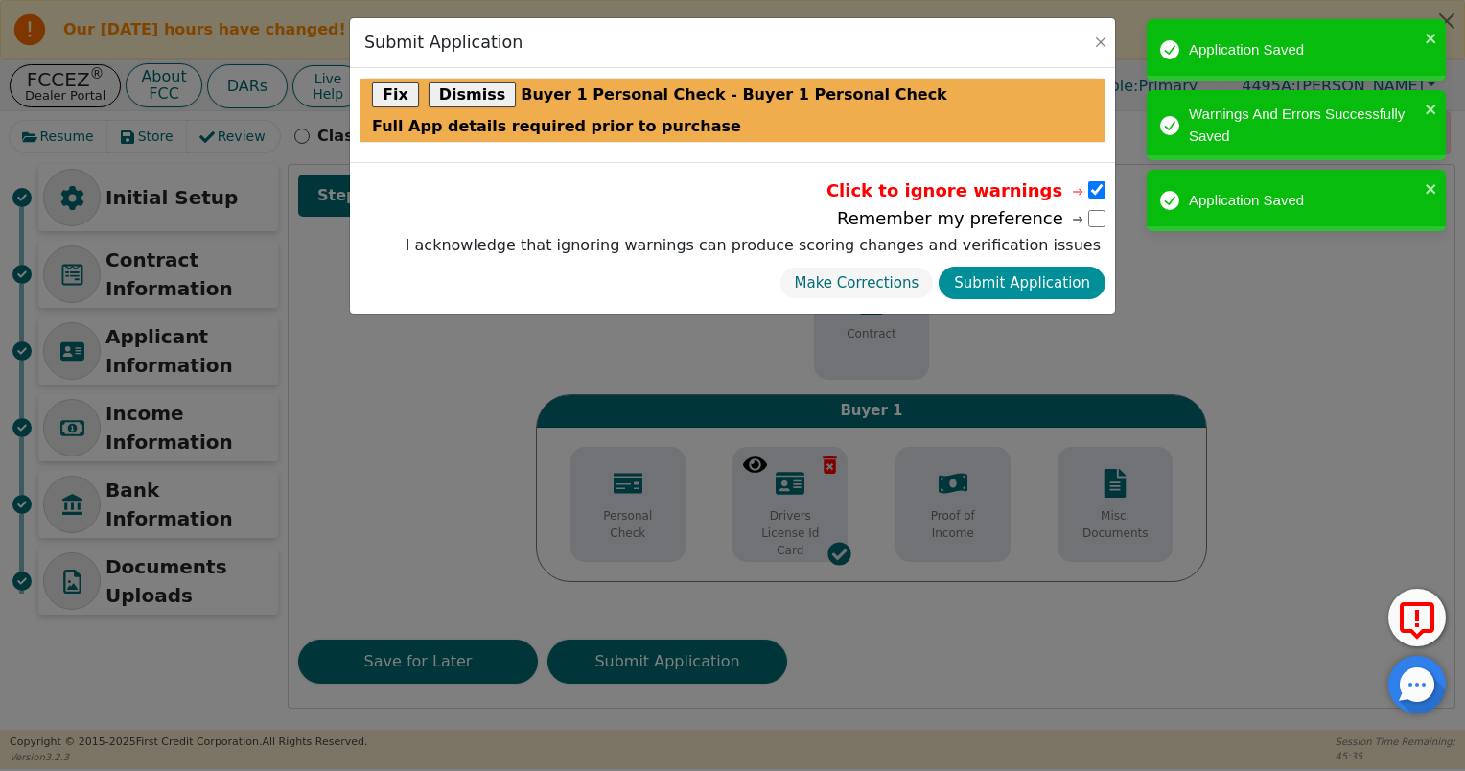
click at [1044, 282] on button "Submit Application" at bounding box center [1022, 284] width 167 height 34
